Goal: Navigation & Orientation: Find specific page/section

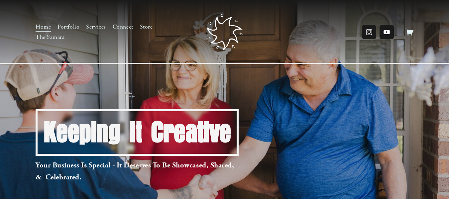
click at [53, 36] on link "The Samara" at bounding box center [50, 37] width 29 height 11
